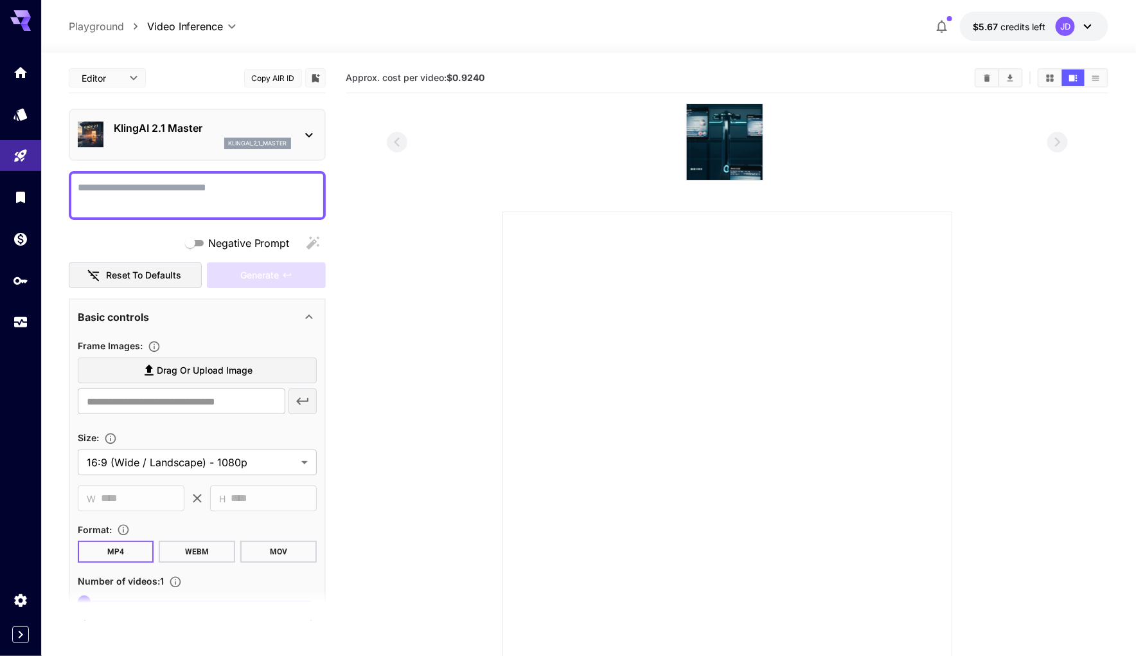
click at [80, 29] on p "Playground" at bounding box center [96, 26] width 55 height 15
type input "**********"
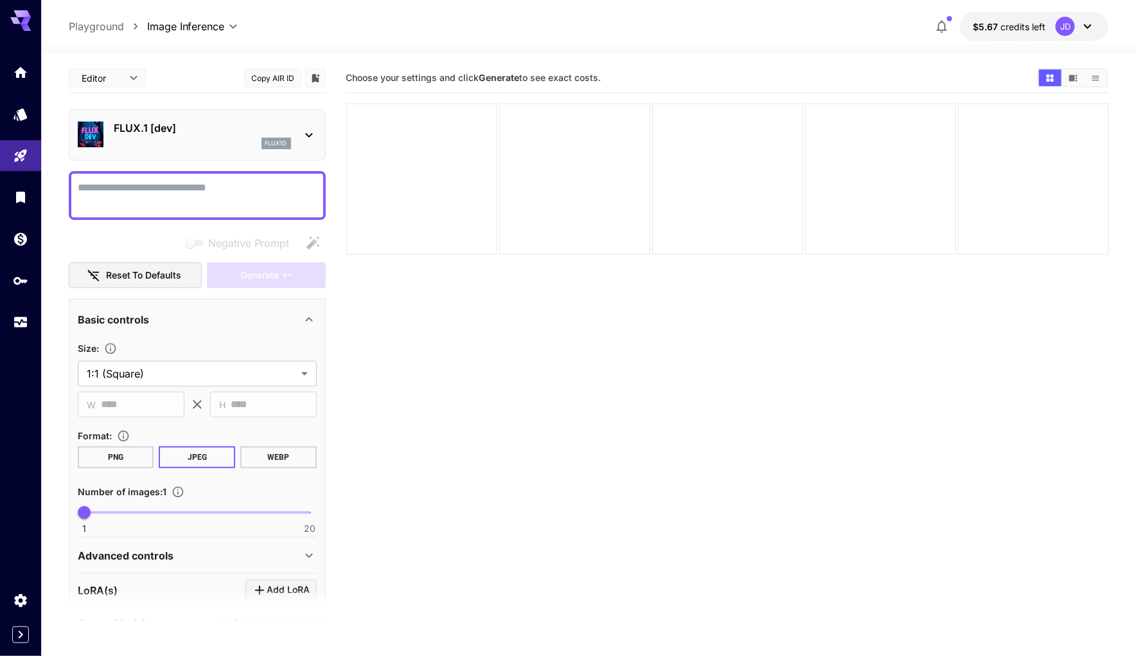
click at [33, 18] on div at bounding box center [20, 15] width 41 height 31
click at [30, 18] on icon at bounding box center [20, 20] width 21 height 21
click at [29, 66] on link at bounding box center [20, 72] width 41 height 31
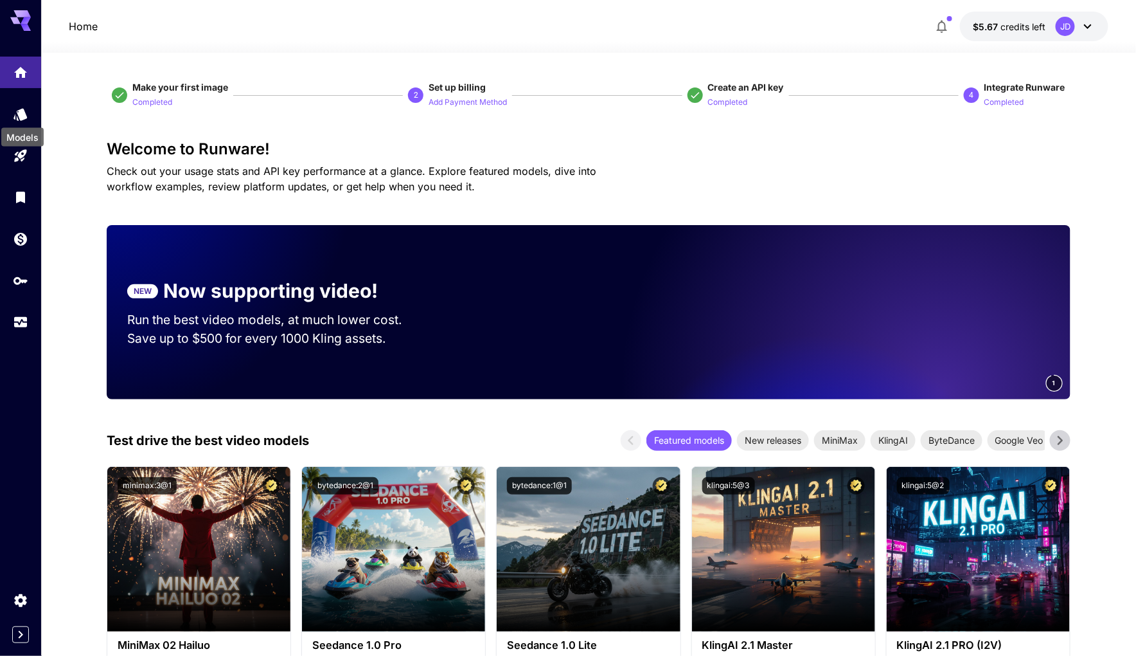
click at [21, 119] on div "Models" at bounding box center [22, 133] width 45 height 29
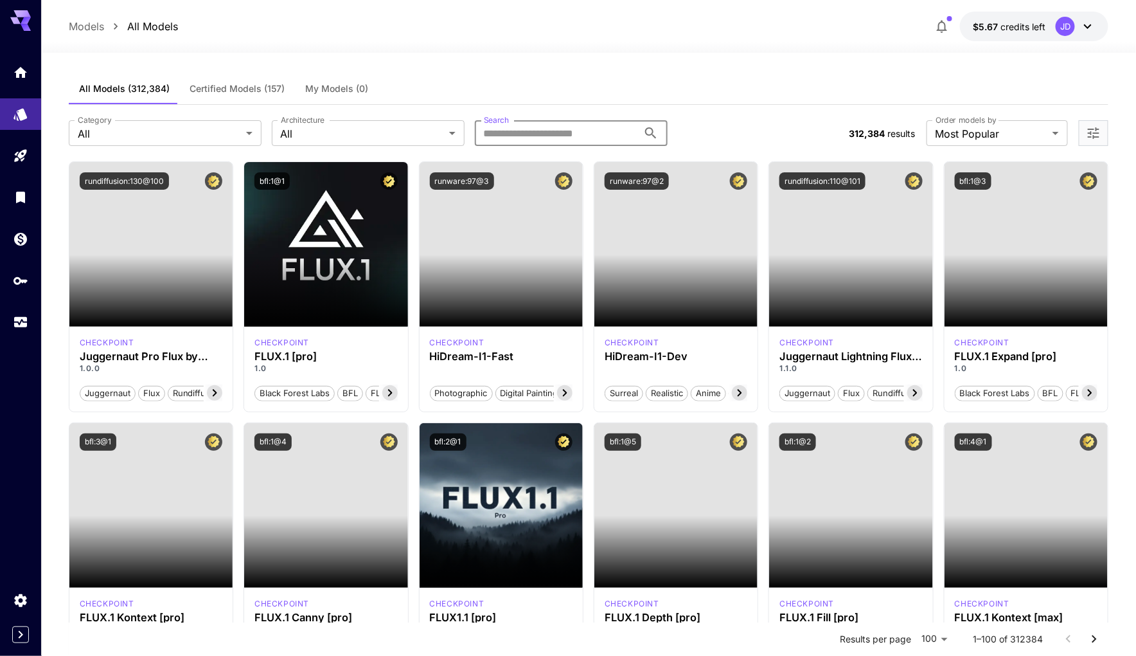
click at [542, 135] on input "Search" at bounding box center [556, 133] width 163 height 26
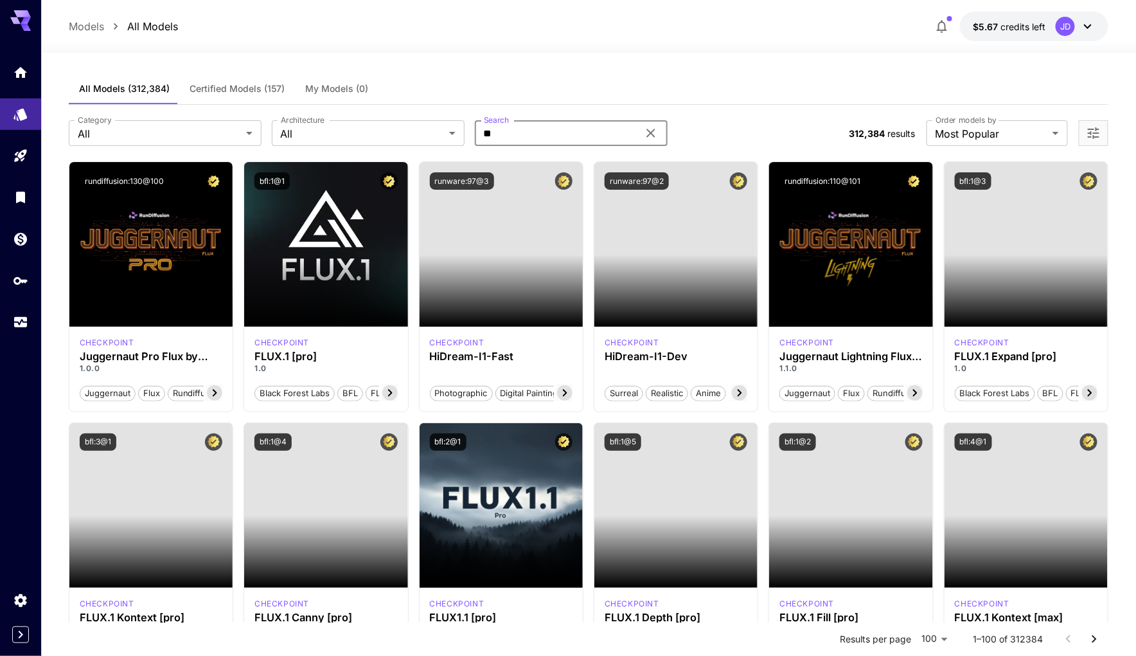
type input "*"
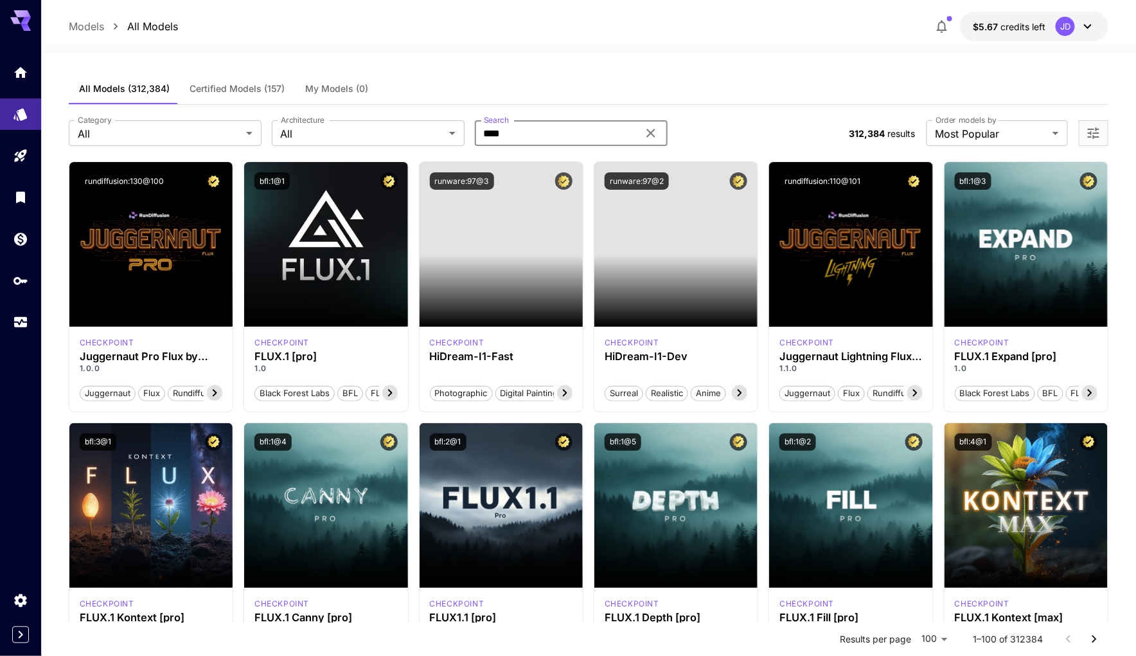
type input "****"
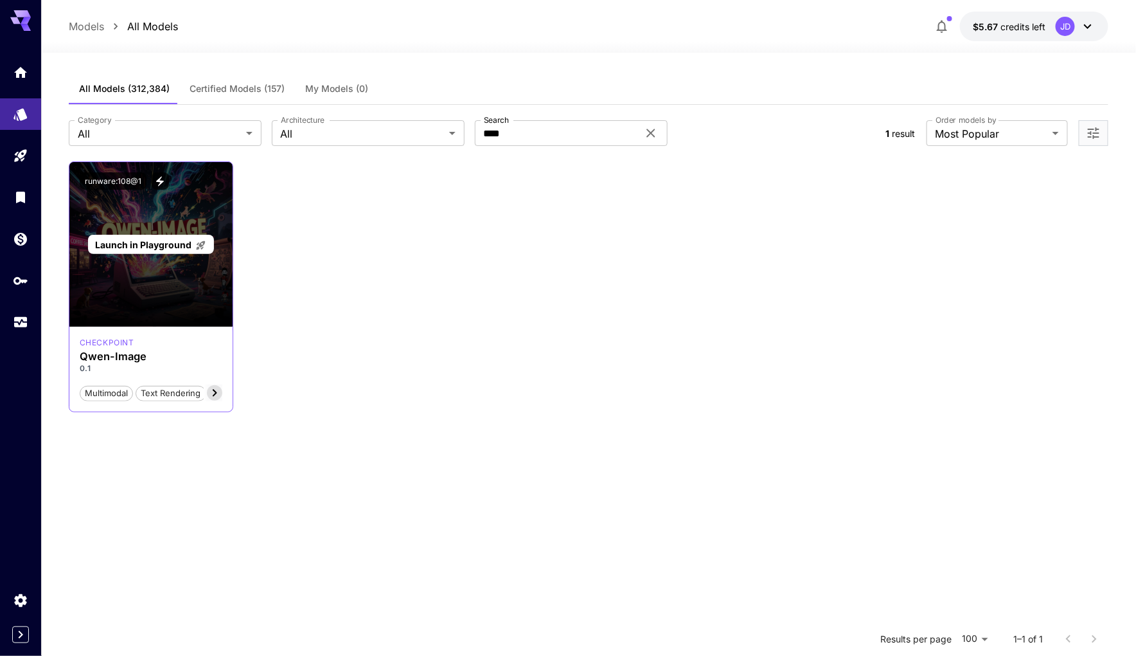
click at [129, 242] on span "Launch in Playground" at bounding box center [143, 244] width 96 height 11
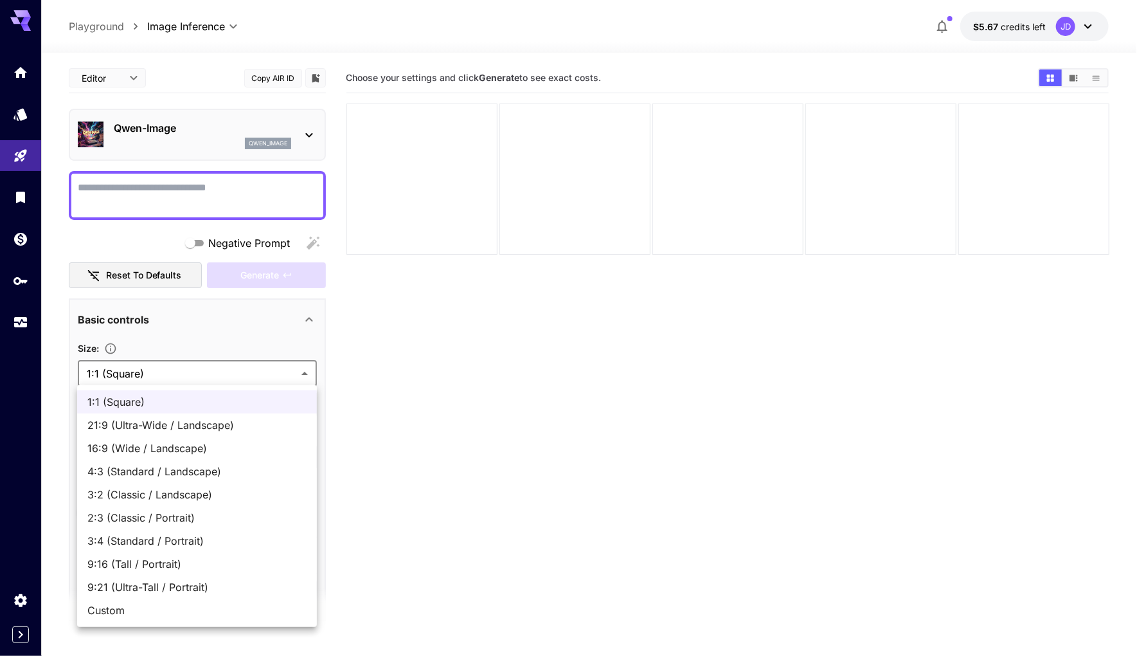
click at [240, 373] on body "**********" at bounding box center [573, 378] width 1146 height 757
click at [209, 453] on span "16:9 (Wide / Landscape)" at bounding box center [196, 447] width 219 height 15
type input "**********"
type input "****"
type input "***"
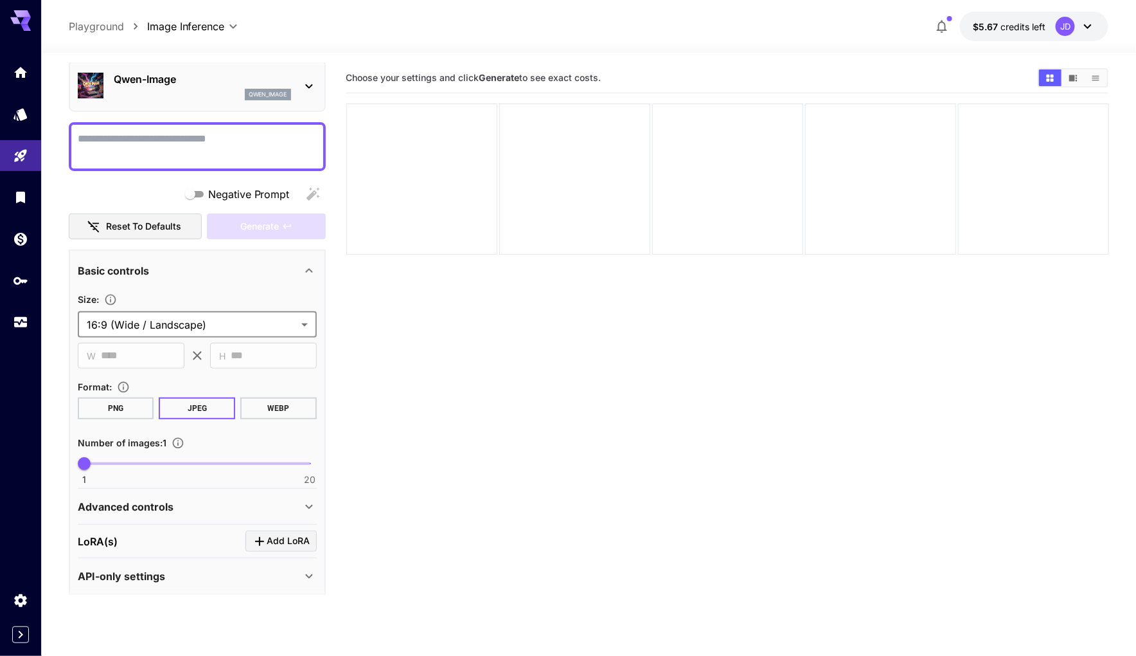
scroll to position [51, 0]
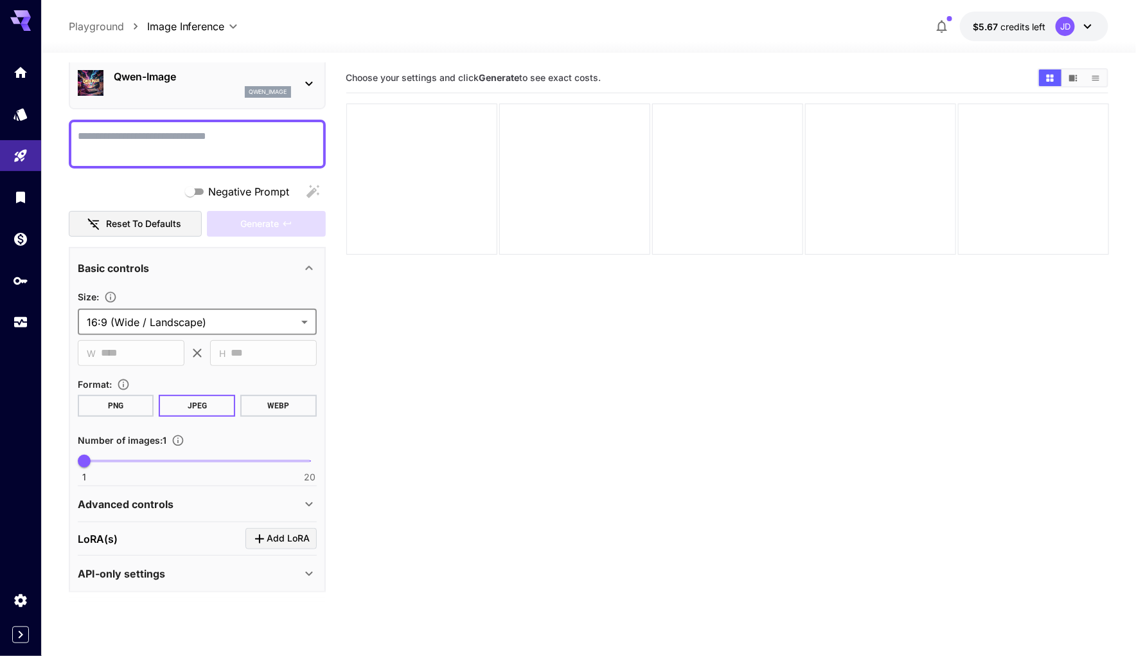
click at [166, 139] on textarea "Negative Prompt" at bounding box center [197, 144] width 239 height 31
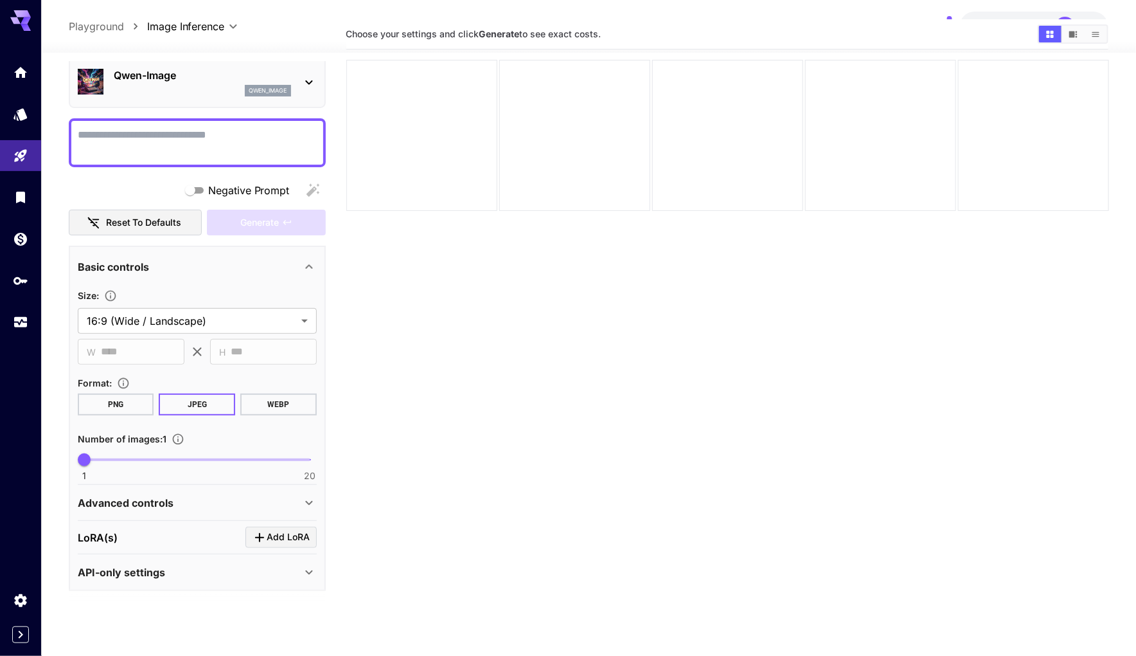
scroll to position [0, 0]
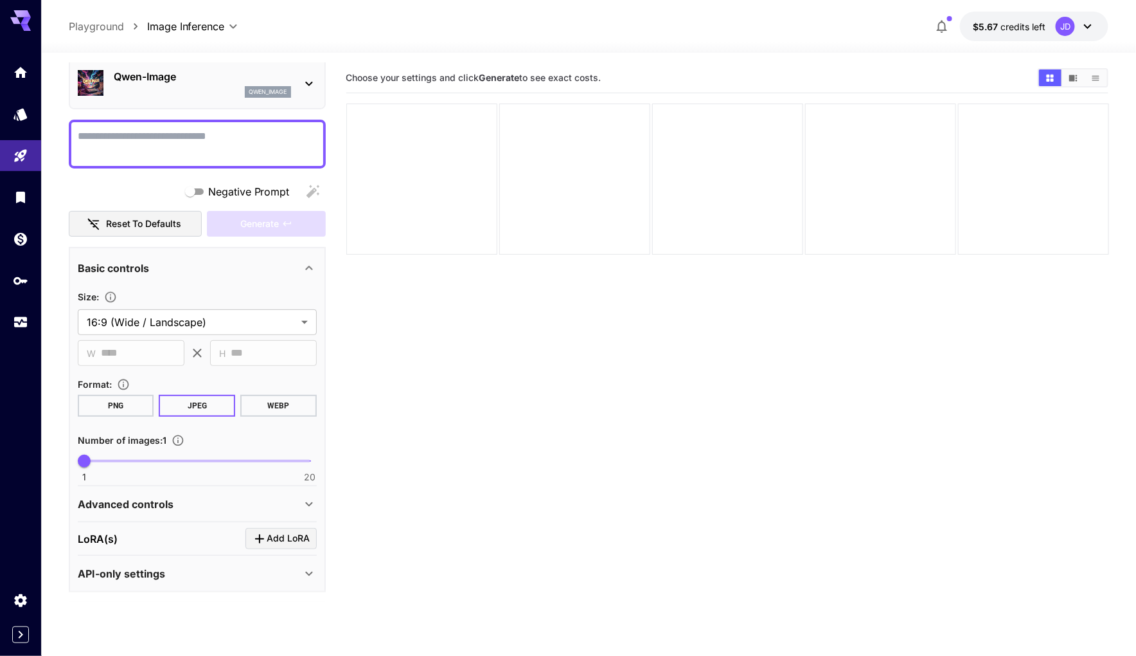
click at [289, 411] on button "WEBP" at bounding box center [278, 406] width 76 height 22
click at [151, 406] on button "PNG" at bounding box center [116, 406] width 76 height 22
click at [213, 156] on textarea "Negative Prompt" at bounding box center [197, 144] width 239 height 31
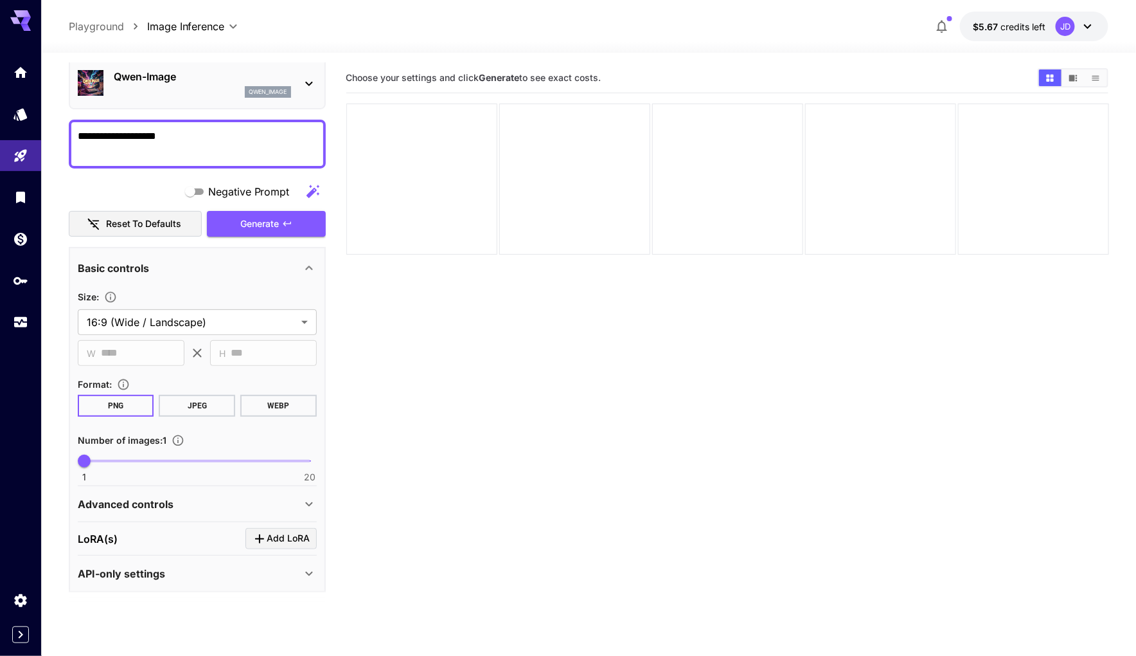
type textarea "**********"
click at [193, 589] on section at bounding box center [197, 604] width 257 height 32
click at [155, 514] on div "Advanced controls" at bounding box center [197, 503] width 239 height 31
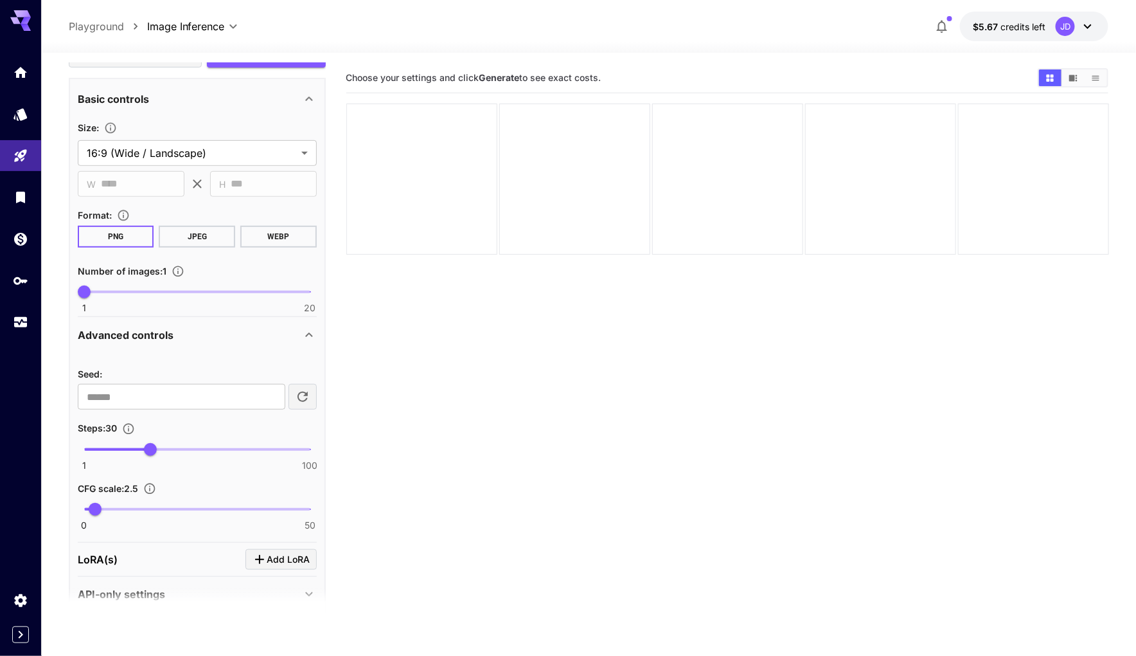
scroll to position [240, 0]
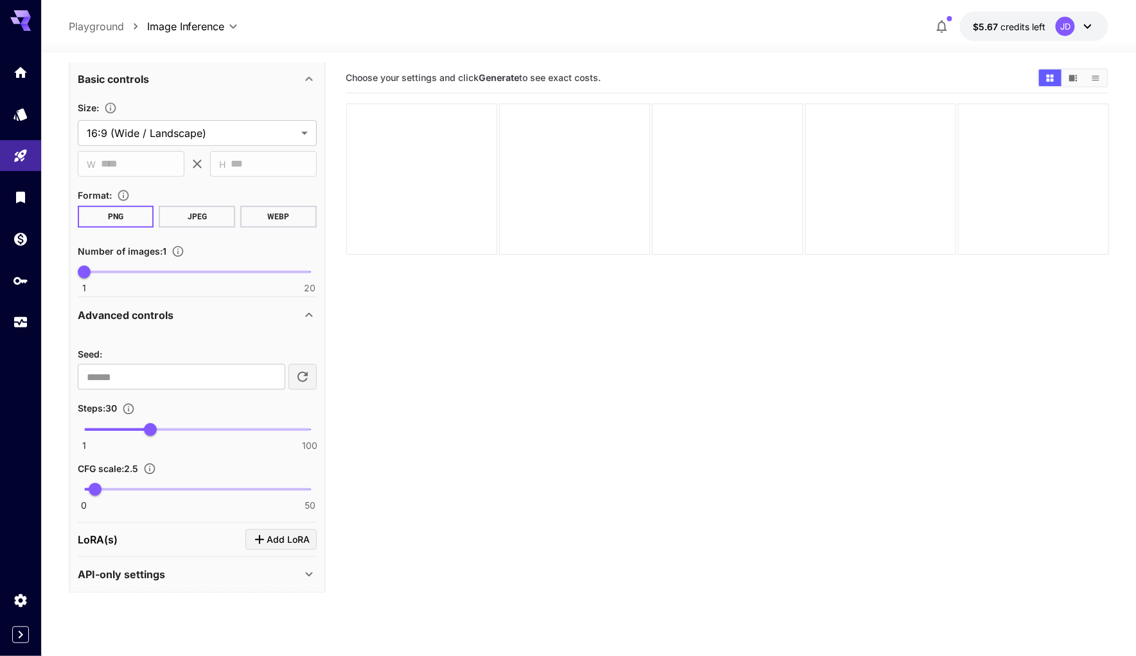
click at [134, 537] on div "LoRA(s) Add LoRA" at bounding box center [197, 539] width 239 height 21
click at [138, 573] on p "API-only settings" at bounding box center [121, 573] width 87 height 15
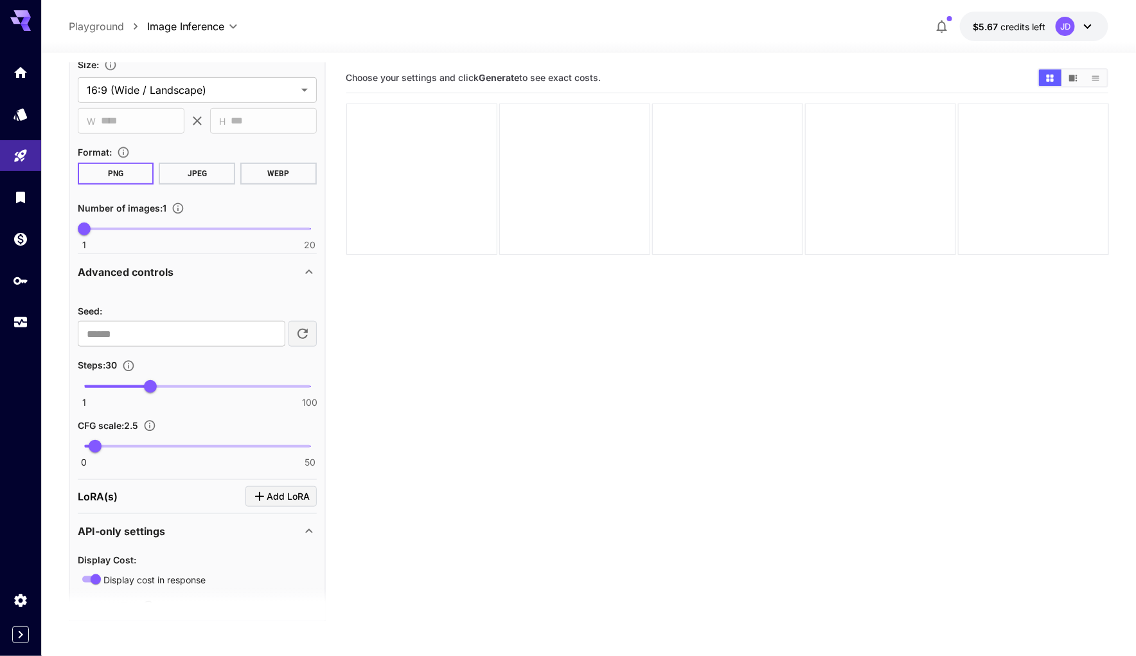
scroll to position [0, 0]
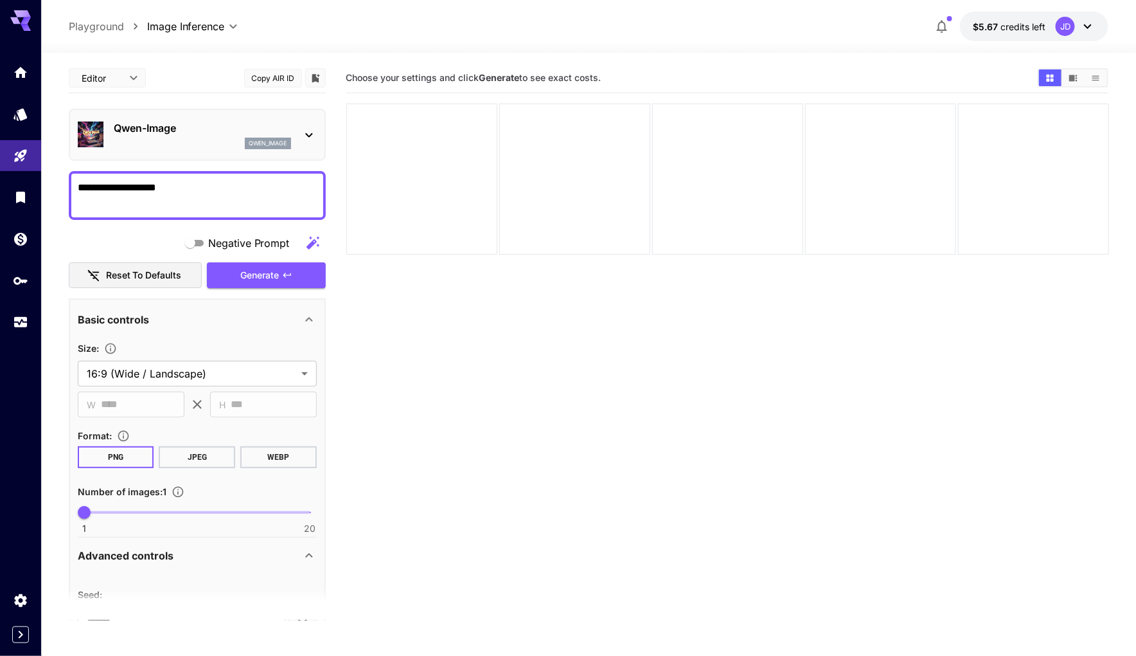
drag, startPoint x: 458, startPoint y: 350, endPoint x: 440, endPoint y: 328, distance: 28.8
click at [458, 350] on section "Choose your settings and click Generate to see exact costs." at bounding box center [727, 391] width 763 height 656
click at [282, 148] on div "Qwen-Image qwen_image" at bounding box center [197, 134] width 239 height 39
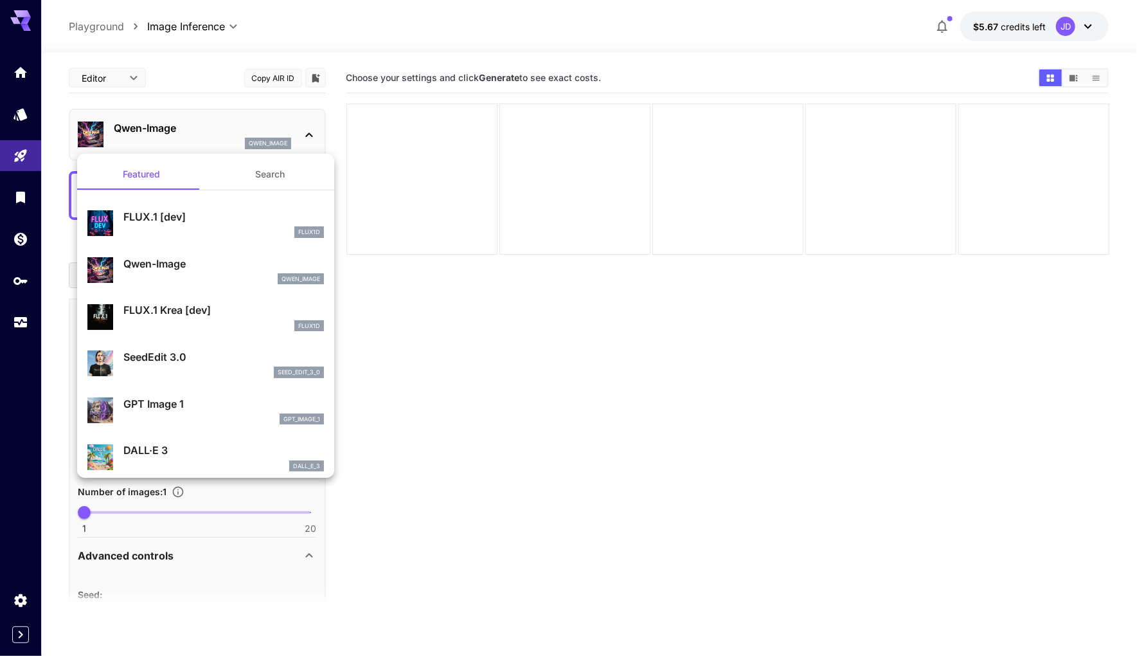
click at [282, 148] on div at bounding box center [573, 328] width 1146 height 656
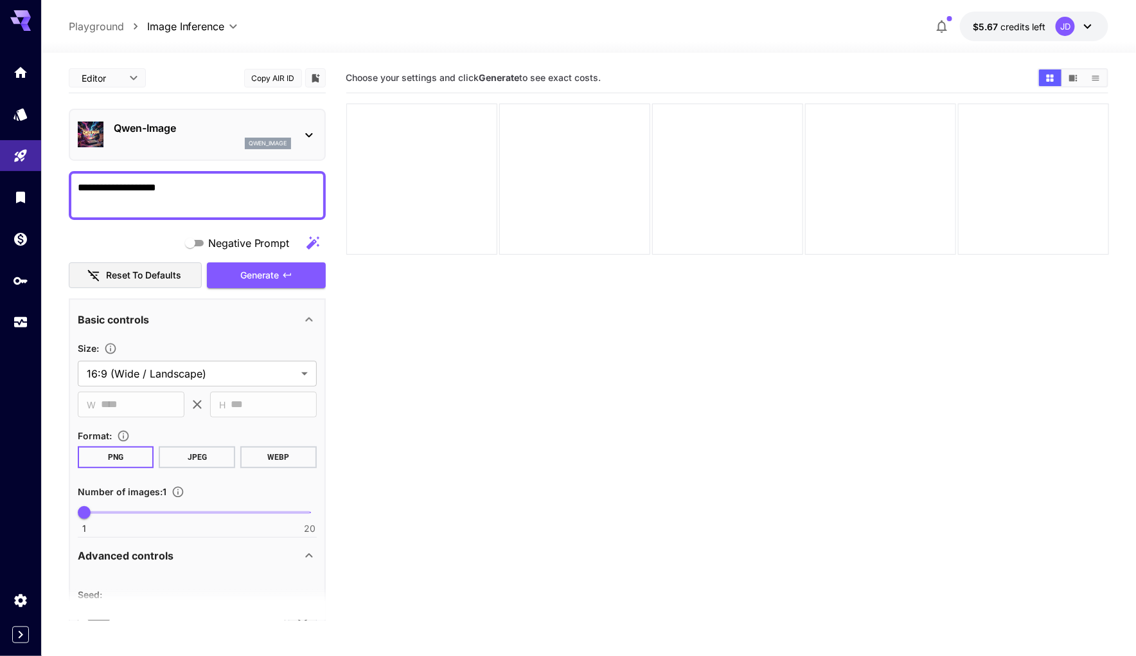
click at [85, 133] on img at bounding box center [91, 134] width 26 height 26
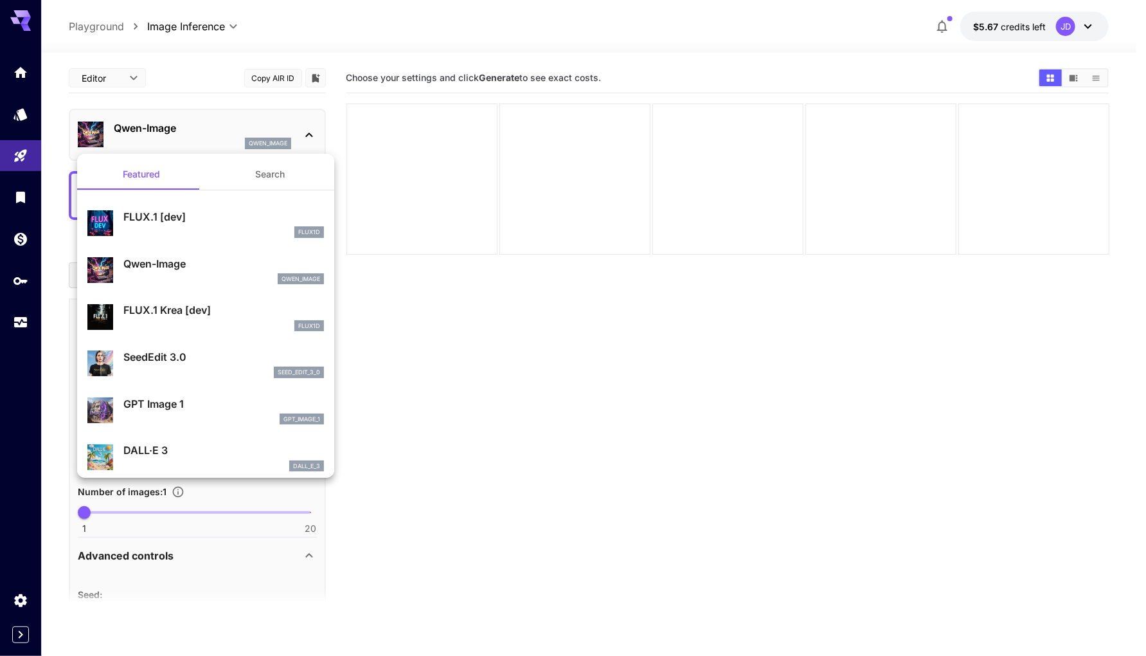
click at [111, 28] on div at bounding box center [573, 328] width 1146 height 656
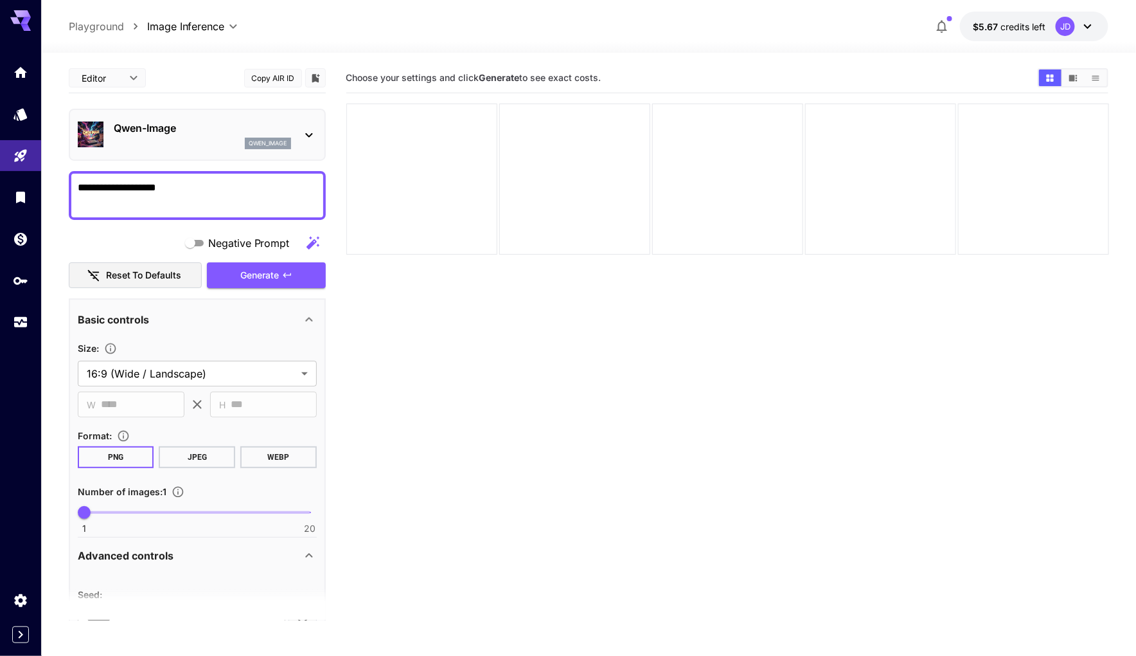
click at [111, 26] on p "Playground" at bounding box center [96, 26] width 55 height 15
click at [98, 26] on p "Playground" at bounding box center [96, 26] width 55 height 15
click at [21, 70] on icon "Home" at bounding box center [21, 68] width 15 height 15
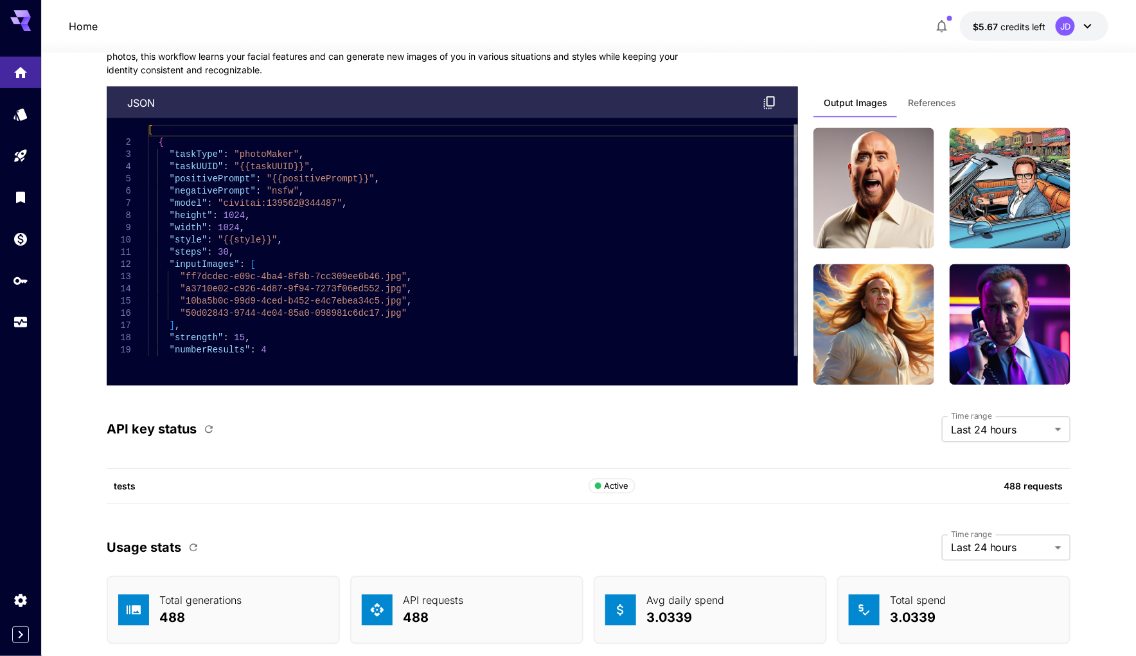
scroll to position [2854, 0]
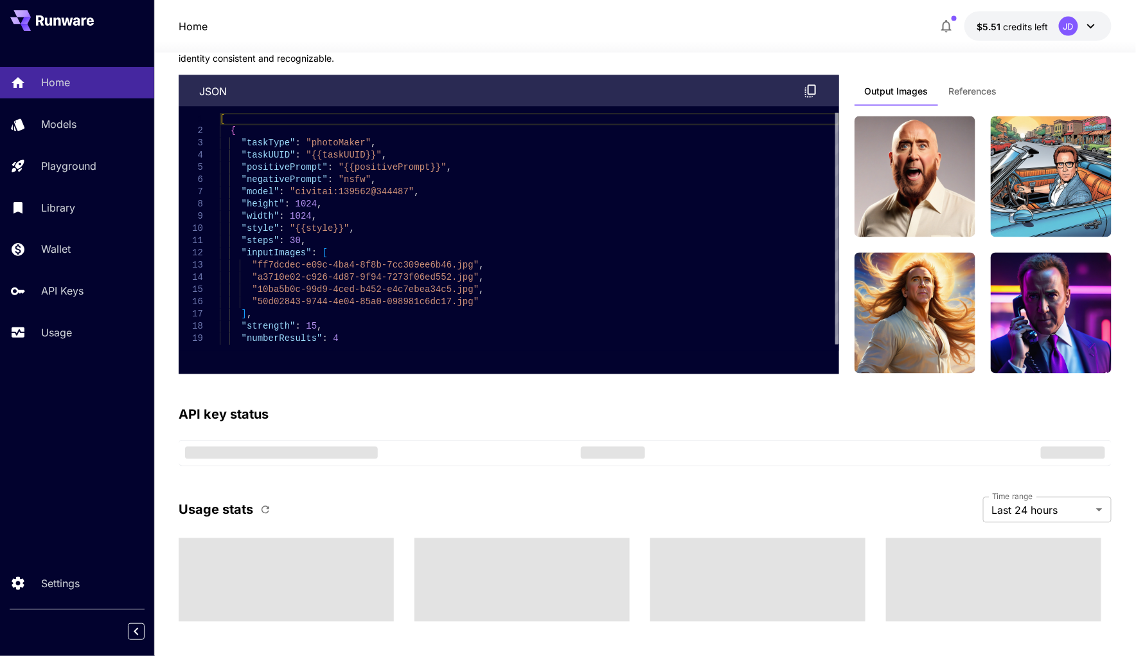
scroll to position [2854, 0]
